Goal: Find specific page/section: Find specific page/section

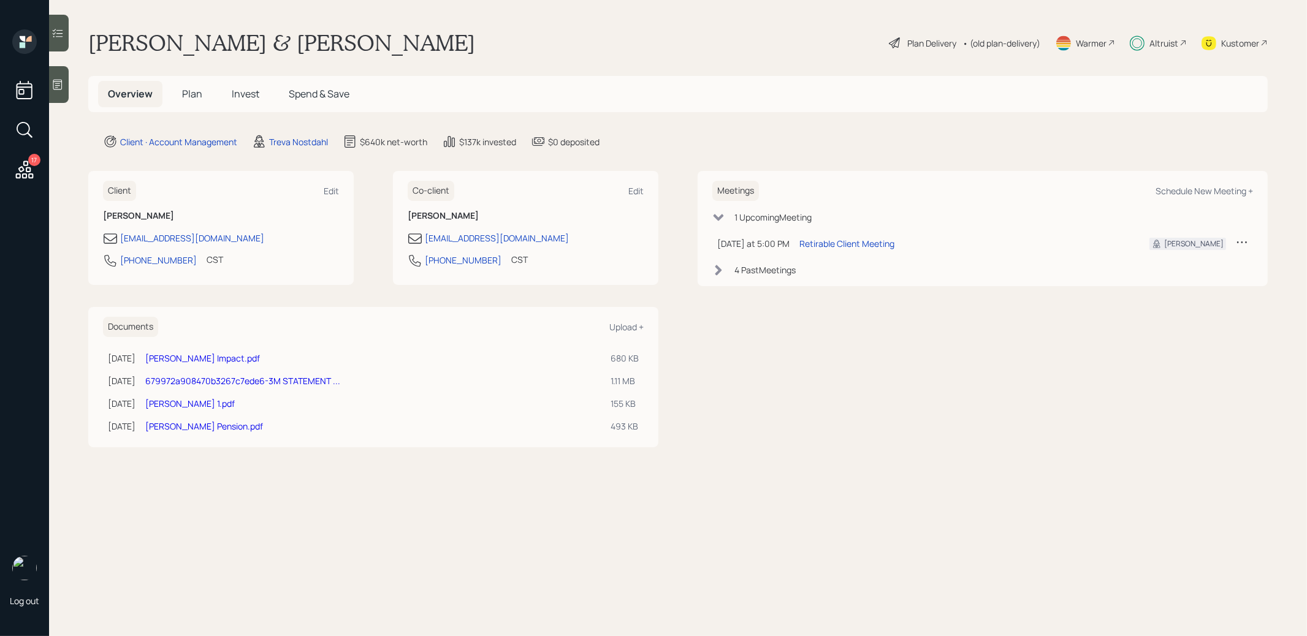
click at [192, 93] on span "Plan" at bounding box center [192, 93] width 20 height 13
